Goal: Transaction & Acquisition: Purchase product/service

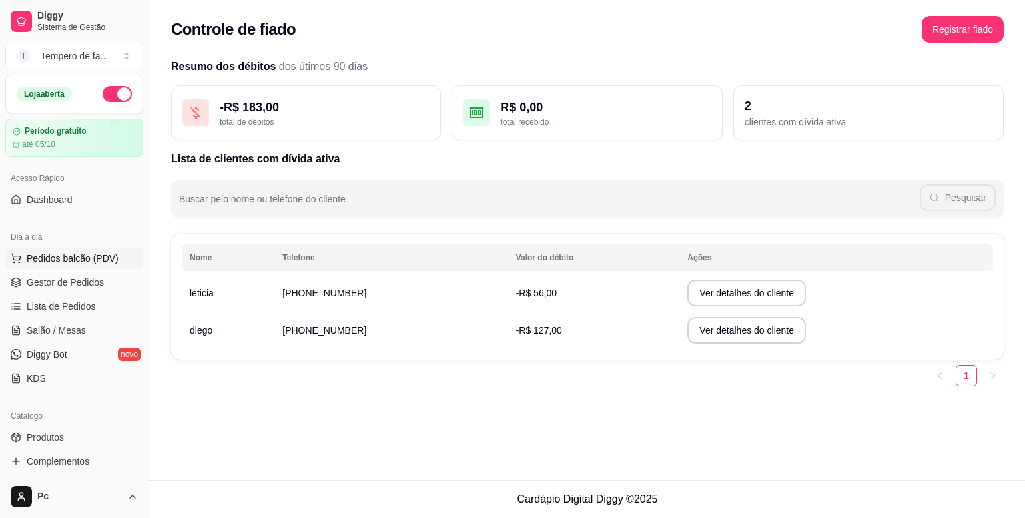
click at [73, 262] on span "Pedidos balcão (PDV)" at bounding box center [73, 258] width 92 height 13
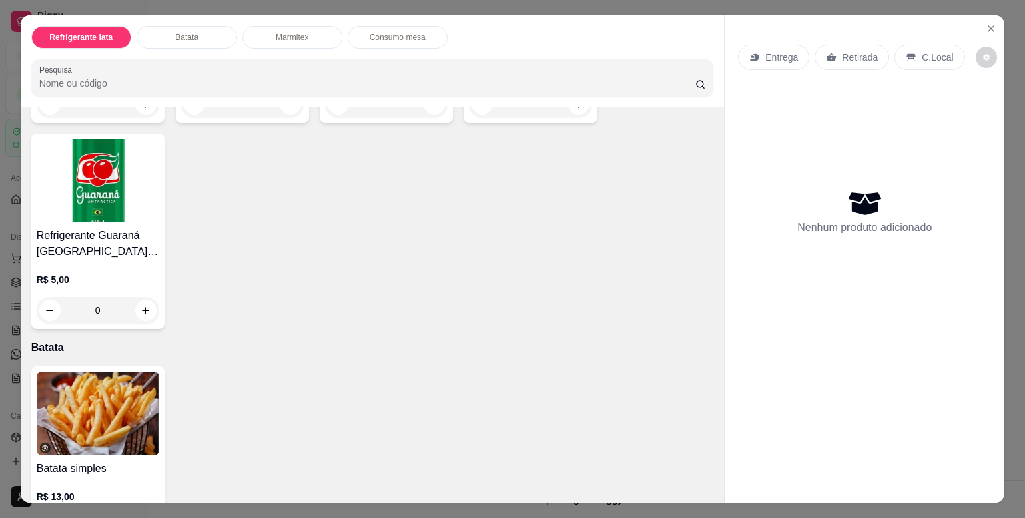
scroll to position [601, 0]
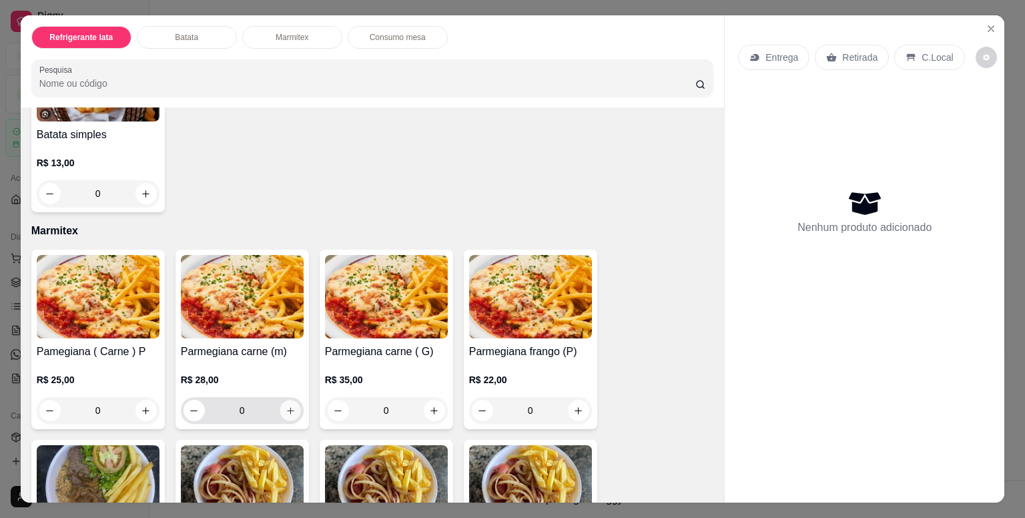
click at [288, 406] on icon "increase-product-quantity" at bounding box center [290, 411] width 10 height 10
type input "1"
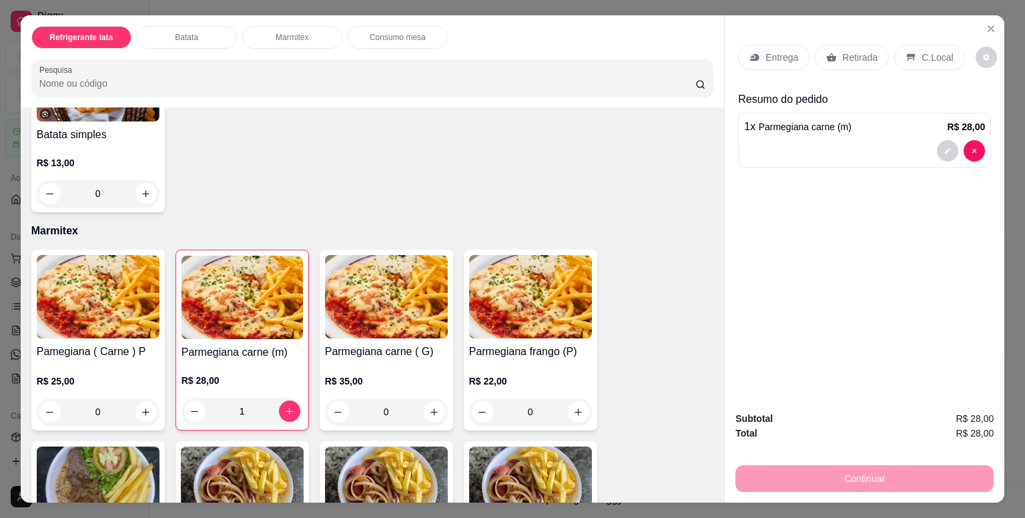
click at [785, 58] on p "Entrega" at bounding box center [781, 57] width 33 height 13
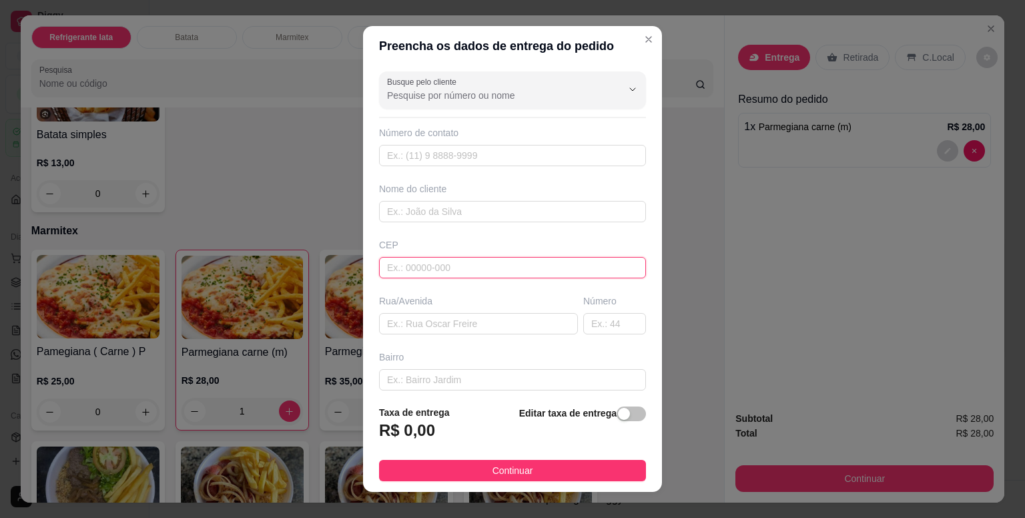
click at [434, 265] on input "text" at bounding box center [512, 267] width 267 height 21
paste input "06663430"
type input "06663430"
type input "[GEOGRAPHIC_DATA]"
type input "Parque Suburbano"
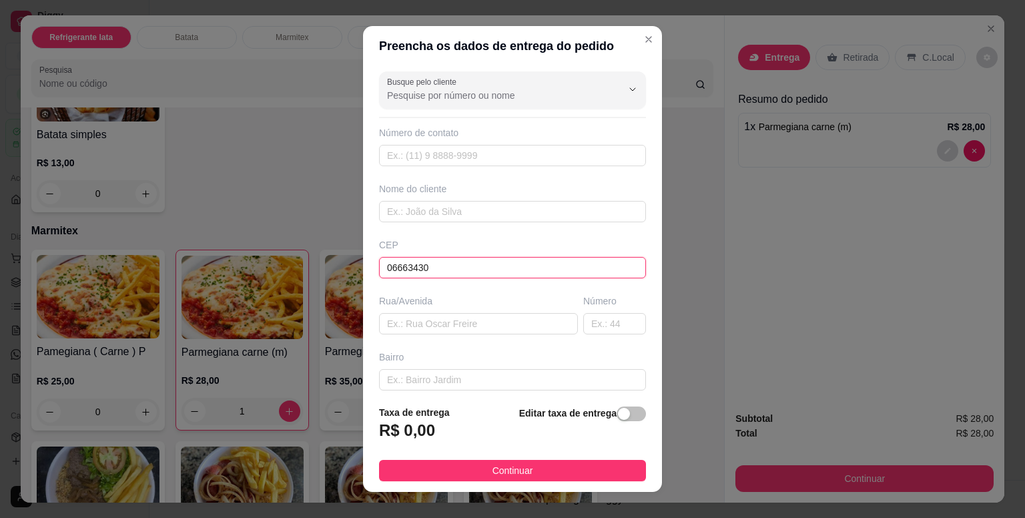
type input "Itapevi"
type input "06663430"
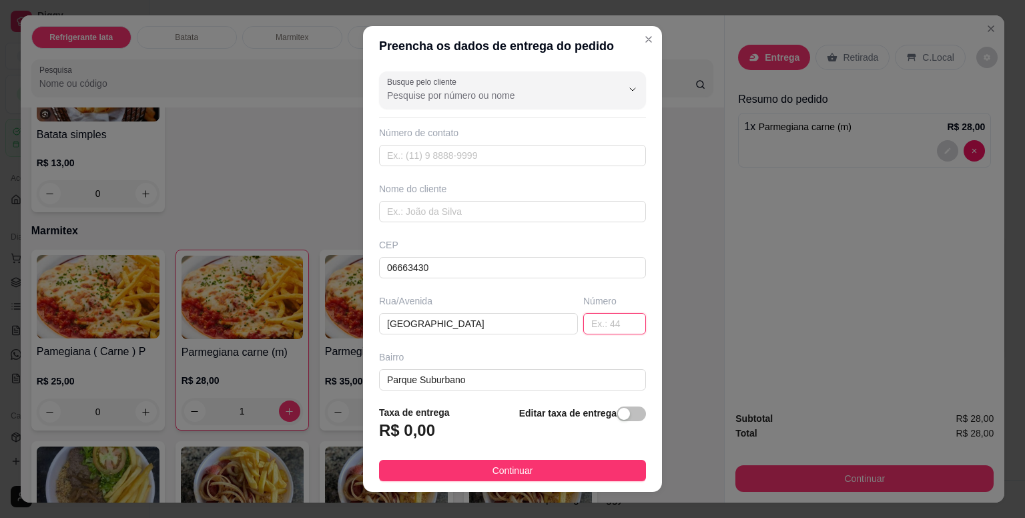
click at [606, 324] on input "text" at bounding box center [614, 323] width 63 height 21
click at [588, 324] on input "text" at bounding box center [614, 323] width 63 height 21
type input "5"
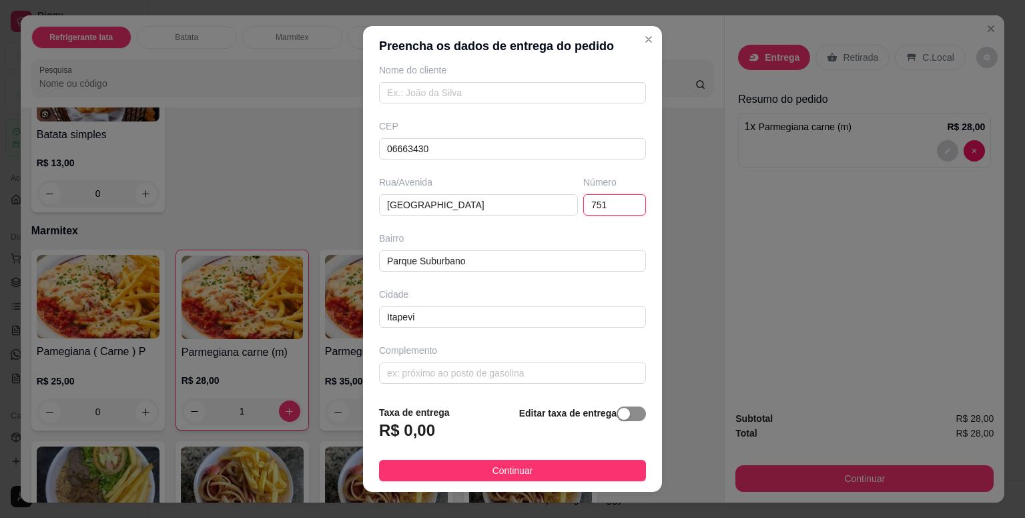
type input "751"
click at [617, 418] on button "button" at bounding box center [631, 413] width 29 height 15
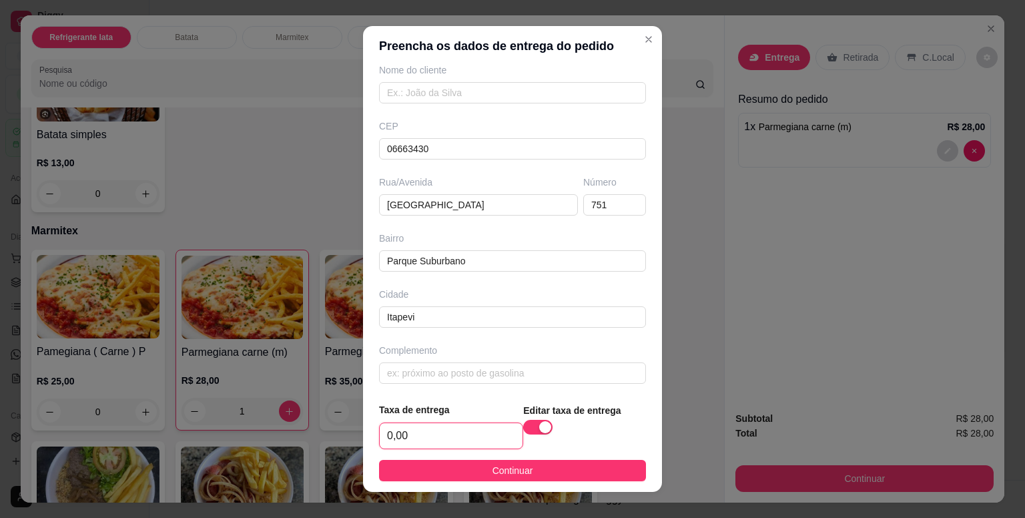
click at [432, 428] on input "0,00" at bounding box center [451, 435] width 143 height 25
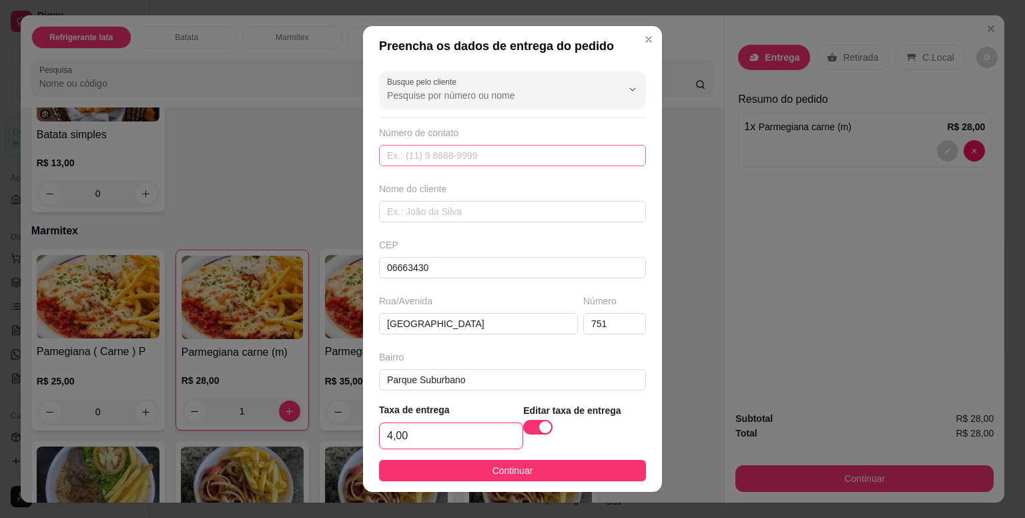
type input "4,00"
click at [456, 155] on input "text" at bounding box center [512, 155] width 267 height 21
click at [439, 207] on input "text" at bounding box center [512, 211] width 267 height 21
type input "jhenifer"
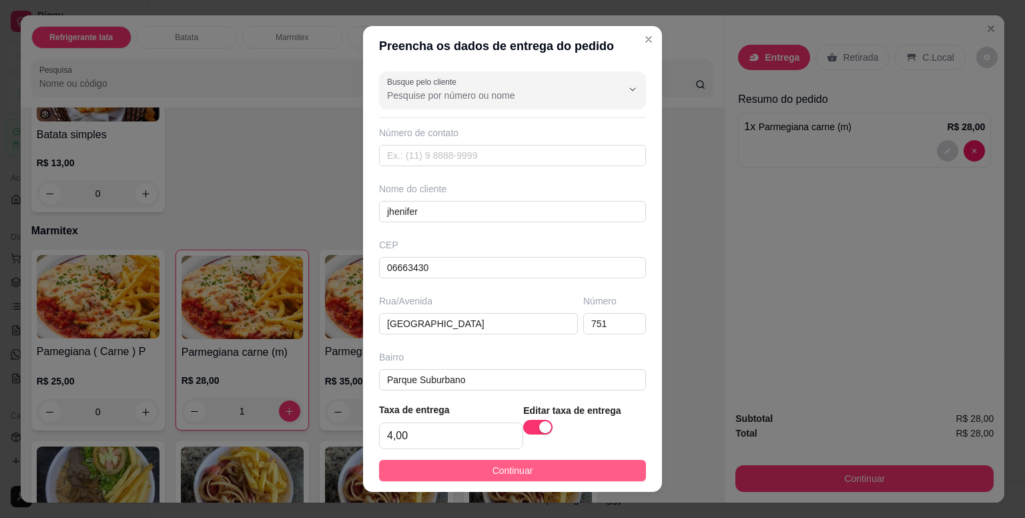
click at [549, 475] on button "Continuar" at bounding box center [512, 470] width 267 height 21
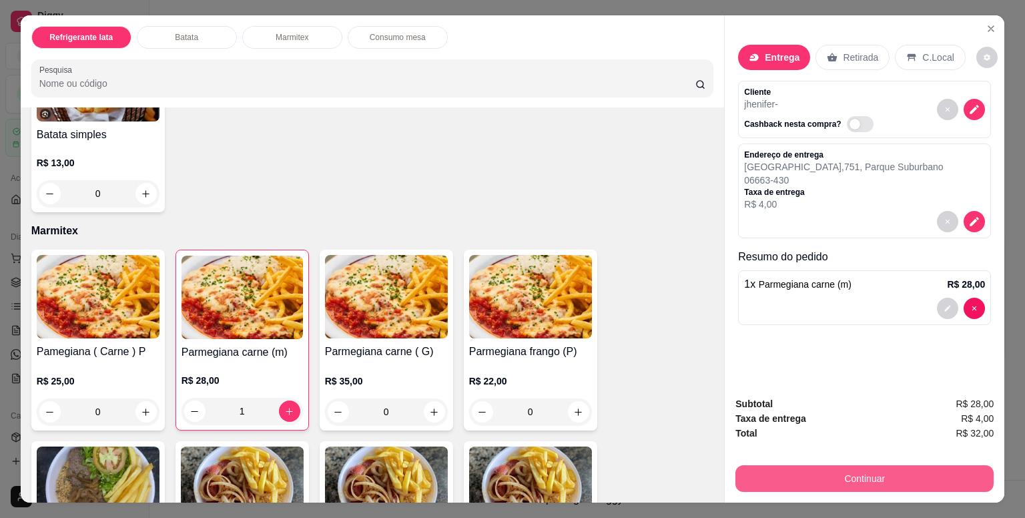
click at [844, 469] on button "Continuar" at bounding box center [864, 478] width 258 height 27
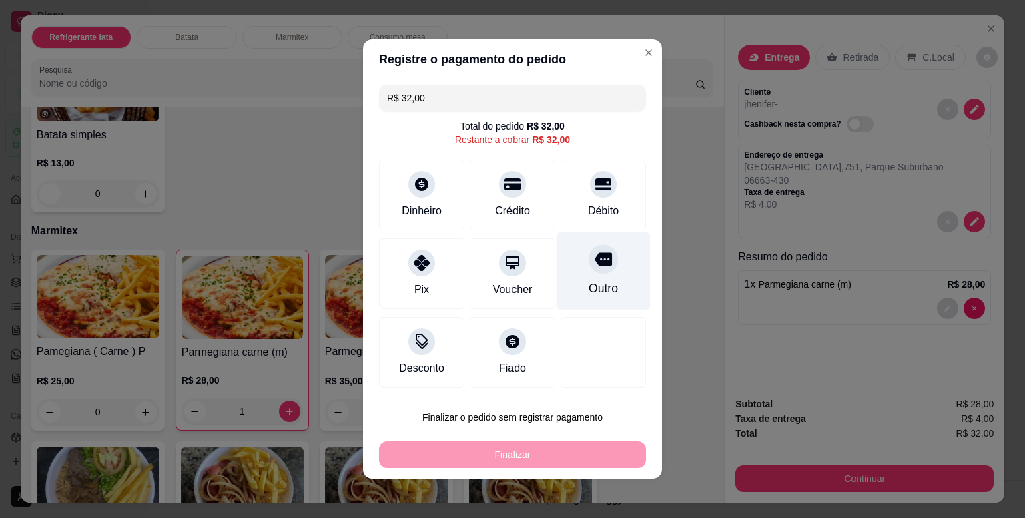
click at [595, 266] on icon at bounding box center [603, 259] width 17 height 13
type input "R$ 0,00"
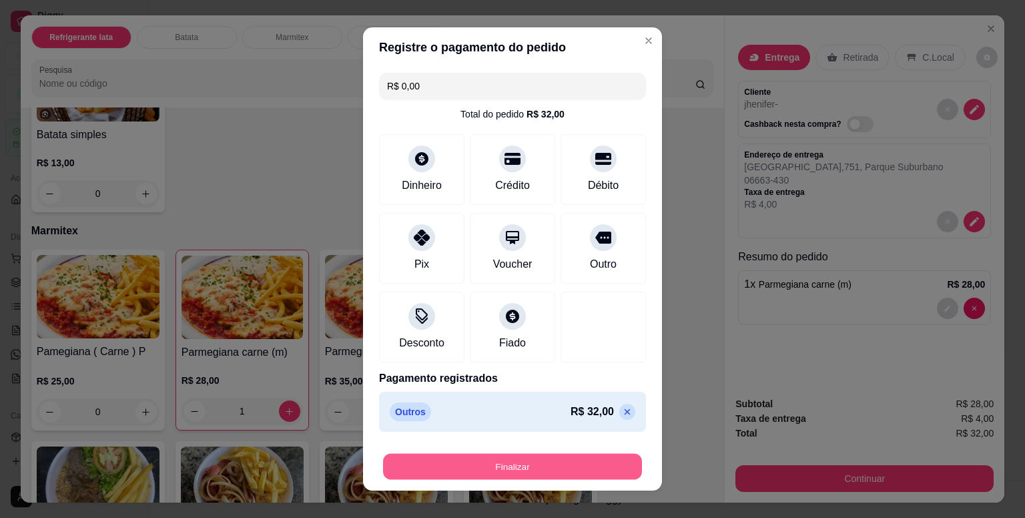
click at [561, 466] on button "Finalizar" at bounding box center [512, 467] width 259 height 26
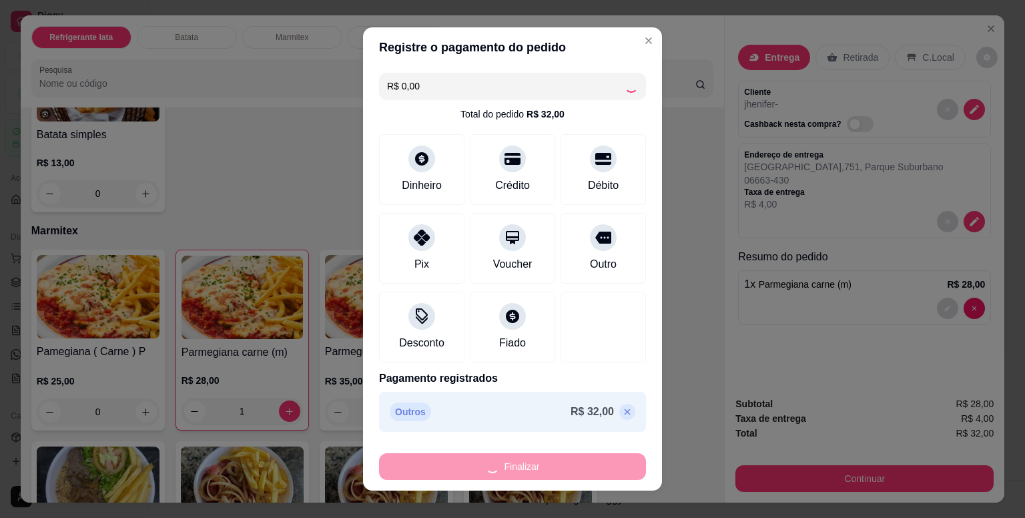
type input "0"
type input "-R$ 32,00"
